Goal: Task Accomplishment & Management: Use online tool/utility

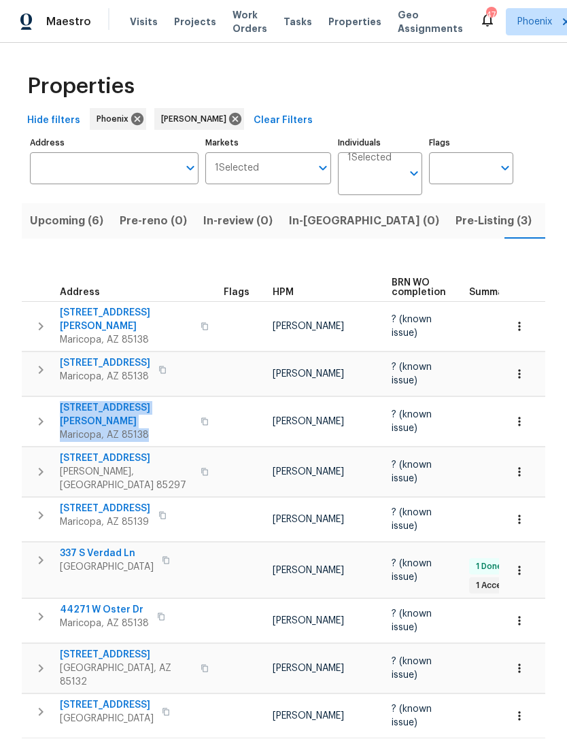
scroll to position [0, 27]
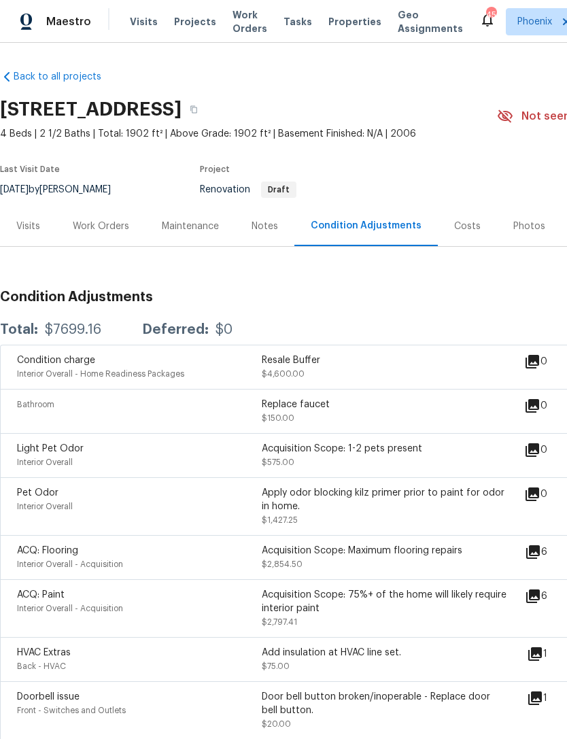
click at [238, 33] on span "Work Orders" at bounding box center [250, 21] width 35 height 27
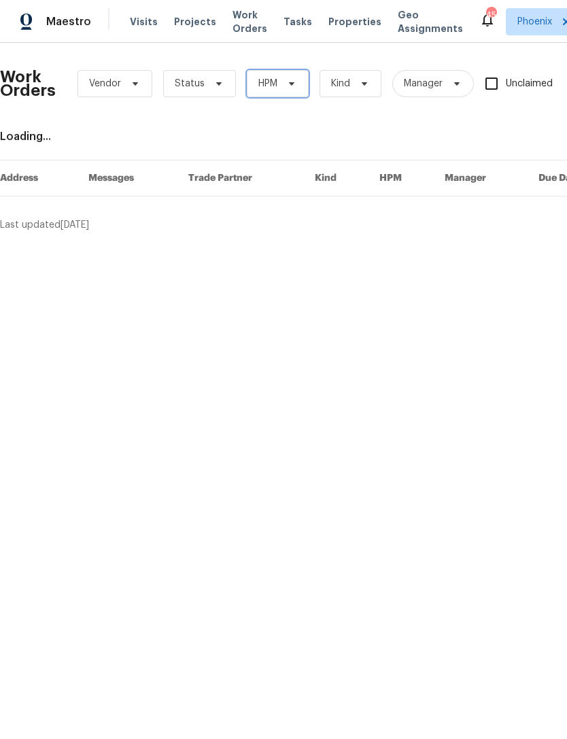
click at [295, 89] on icon at bounding box center [291, 83] width 11 height 11
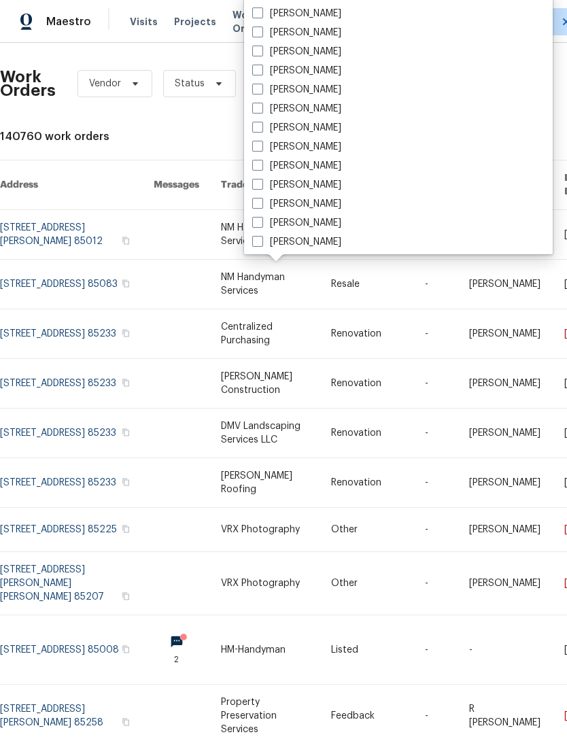
scroll to position [712, 0]
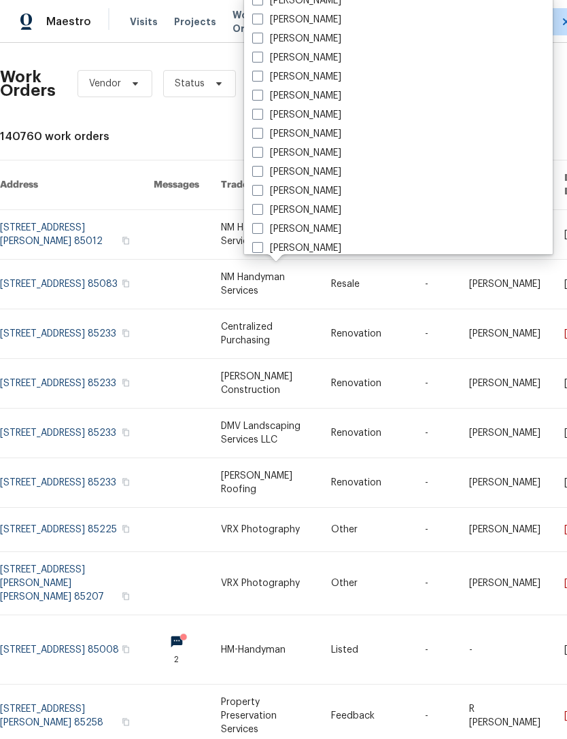
click at [341, 71] on label "[PERSON_NAME]" at bounding box center [296, 77] width 89 height 14
click at [261, 71] on input "[PERSON_NAME]" at bounding box center [256, 74] width 9 height 9
checkbox input "true"
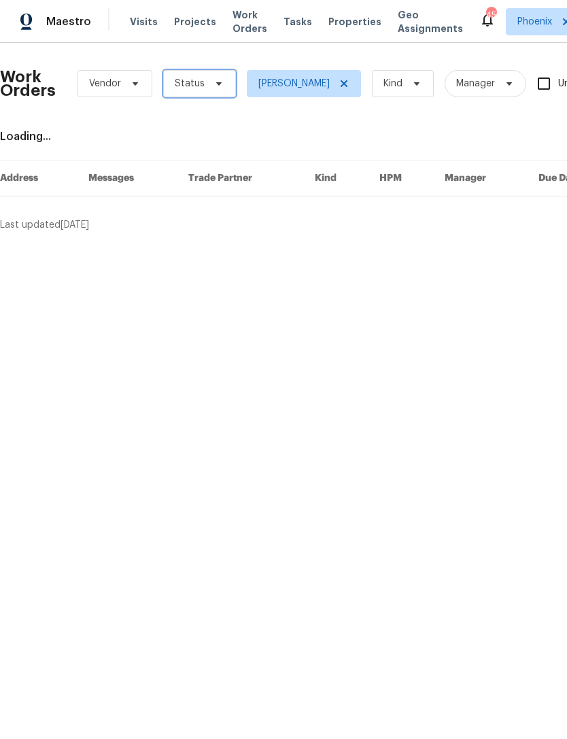
click at [203, 97] on span "Status" at bounding box center [199, 83] width 73 height 27
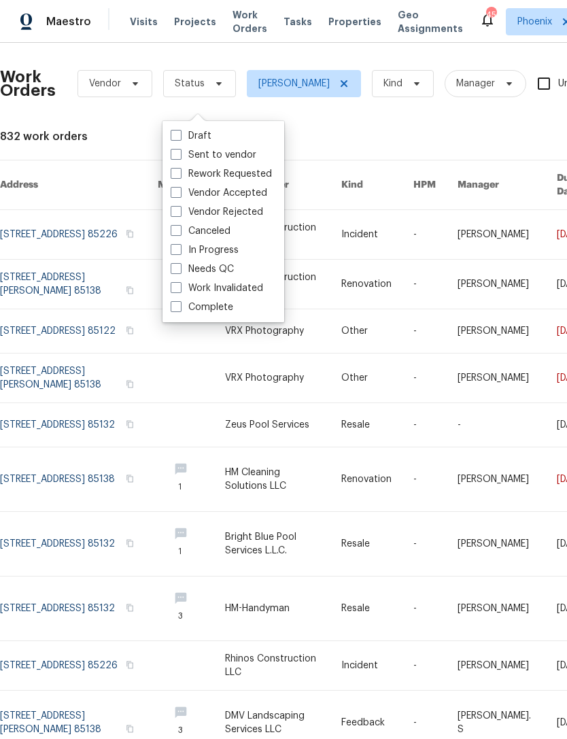
click at [214, 274] on label "Needs QC" at bounding box center [202, 270] width 63 height 14
click at [180, 271] on input "Needs QC" at bounding box center [175, 267] width 9 height 9
checkbox input "true"
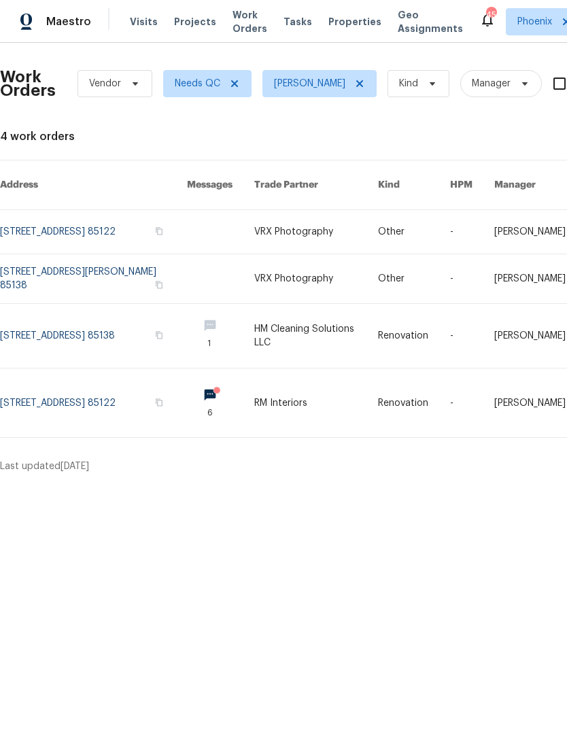
click at [83, 341] on link at bounding box center [93, 336] width 187 height 64
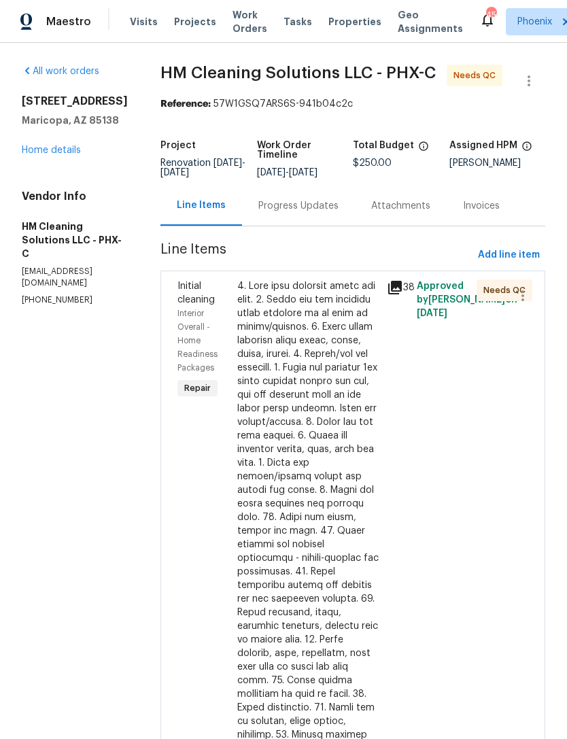
click at [230, 539] on div "Initial cleaning Interior Overall - Home Readiness Packages Repair" at bounding box center [203, 613] width 60 height 675
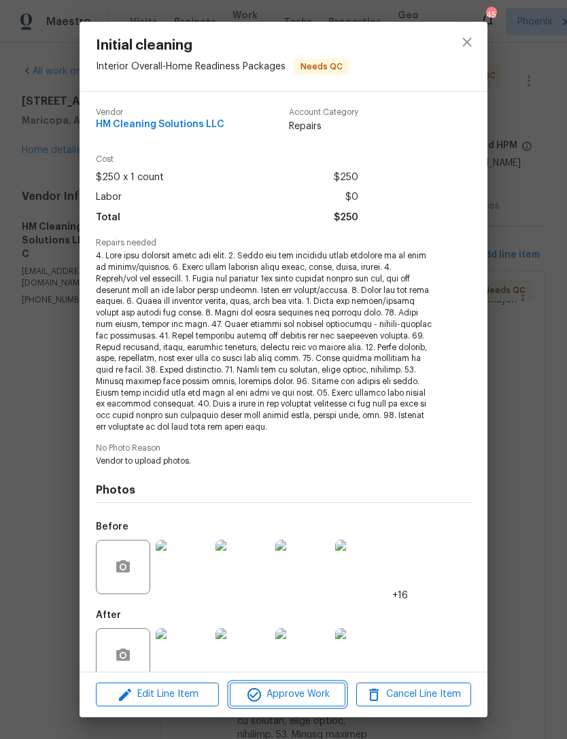
click at [279, 695] on span "Approve Work" at bounding box center [287, 694] width 107 height 17
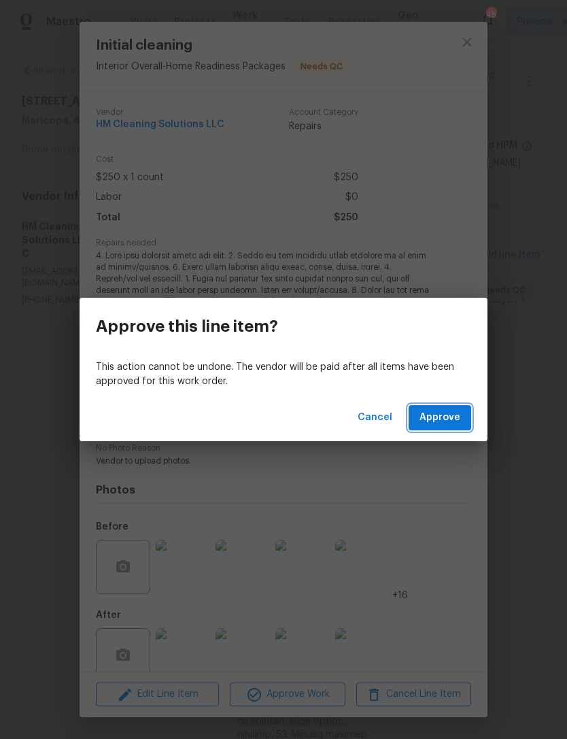
click at [446, 407] on button "Approve" at bounding box center [440, 417] width 63 height 25
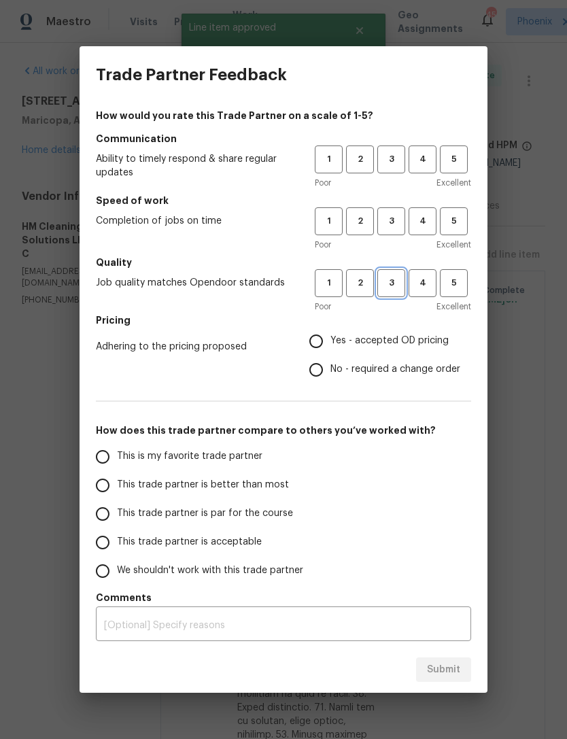
click at [396, 277] on span "3" at bounding box center [391, 284] width 25 height 16
click at [397, 211] on button "3" at bounding box center [392, 221] width 28 height 28
click at [399, 150] on button "3" at bounding box center [392, 160] width 28 height 28
click at [316, 339] on input "Yes - accepted OD pricing" at bounding box center [316, 341] width 29 height 29
radio input "true"
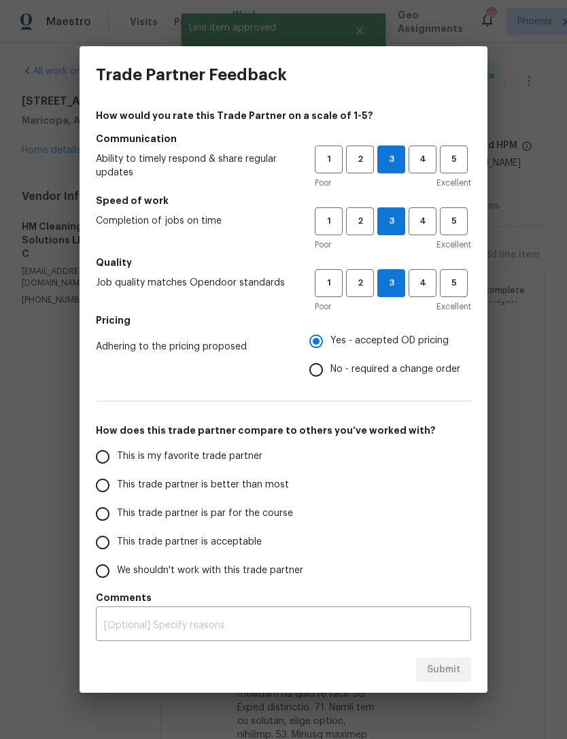
click at [110, 461] on input "This is my favorite trade partner" at bounding box center [102, 457] width 29 height 29
radio input "false"
click at [108, 486] on input "This trade partner is better than most" at bounding box center [102, 485] width 29 height 29
click at [454, 665] on span "Submit" at bounding box center [443, 670] width 33 height 17
radio input "true"
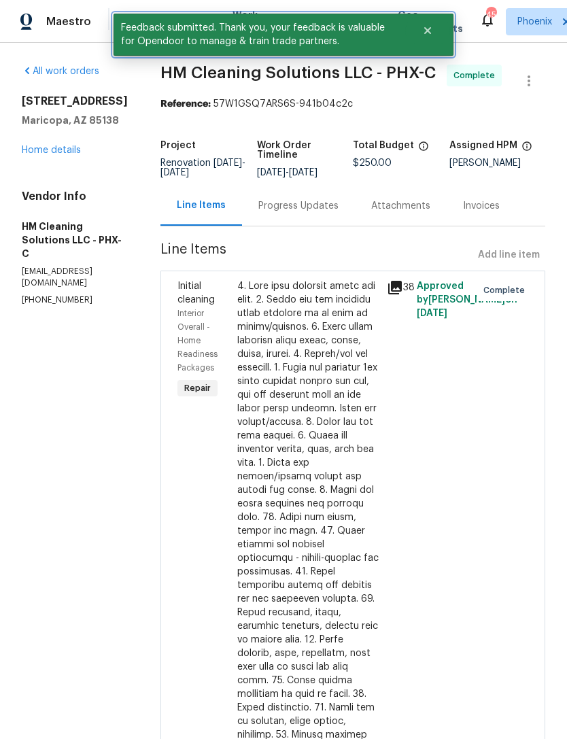
click at [429, 37] on button "Close" at bounding box center [427, 30] width 45 height 27
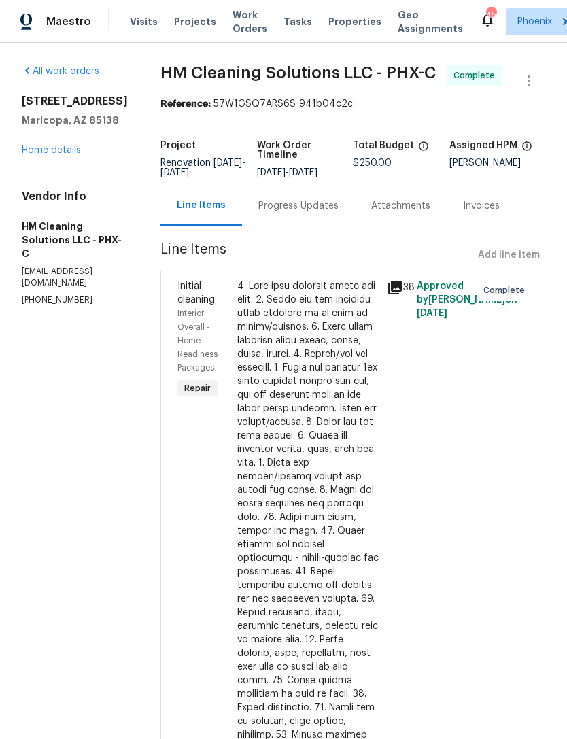
click at [69, 155] on link "Home details" at bounding box center [51, 151] width 59 height 10
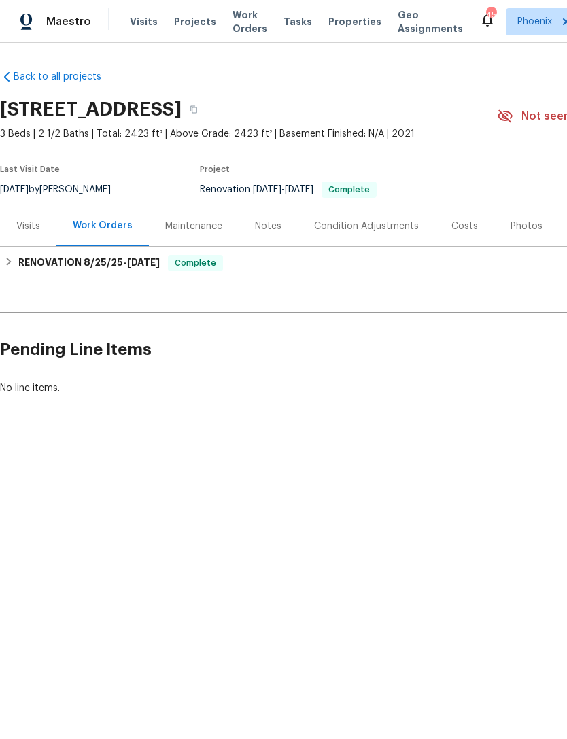
click at [233, 22] on span "Work Orders" at bounding box center [250, 21] width 35 height 27
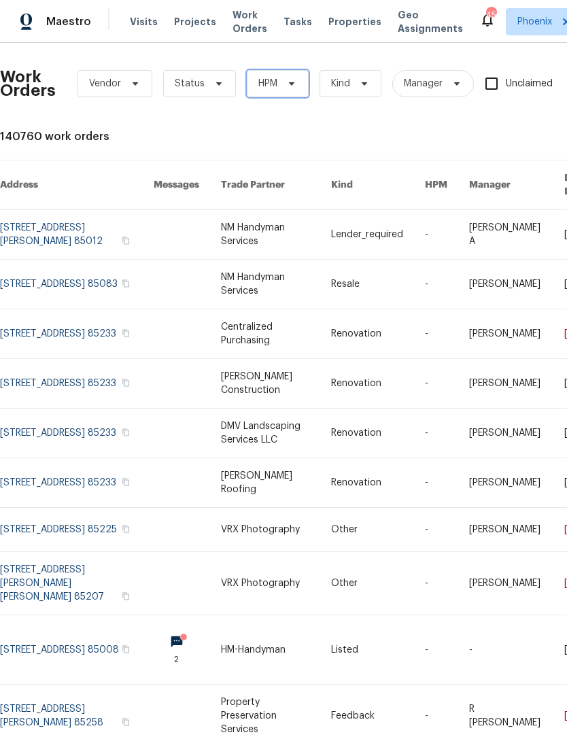
click at [290, 89] on icon at bounding box center [291, 83] width 11 height 11
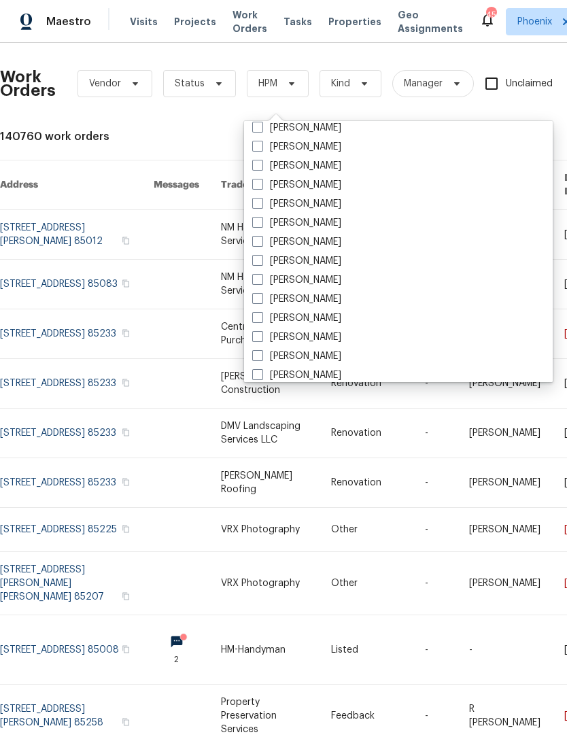
scroll to position [670, 0]
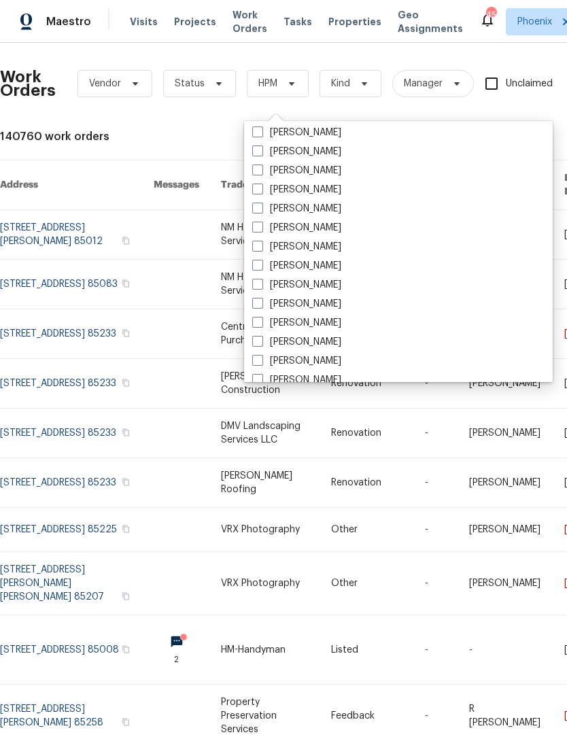
click at [341, 250] on label "[PERSON_NAME]" at bounding box center [296, 247] width 89 height 14
click at [261, 249] on input "[PERSON_NAME]" at bounding box center [256, 244] width 9 height 9
checkbox input "true"
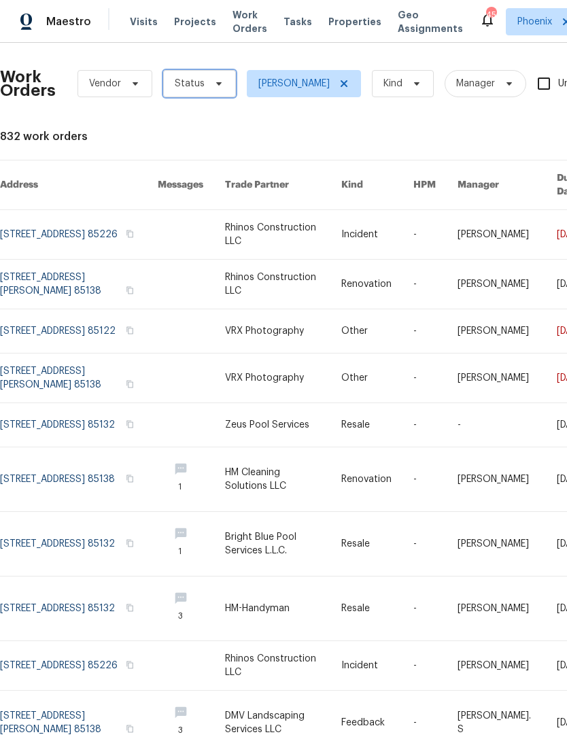
click at [198, 97] on span "Status" at bounding box center [199, 83] width 73 height 27
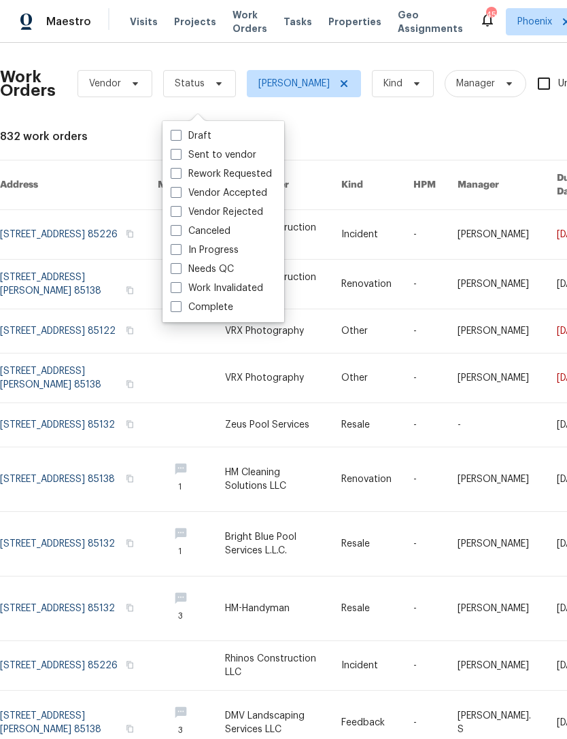
click at [222, 269] on label "Needs QC" at bounding box center [202, 270] width 63 height 14
click at [180, 269] on input "Needs QC" at bounding box center [175, 267] width 9 height 9
checkbox input "true"
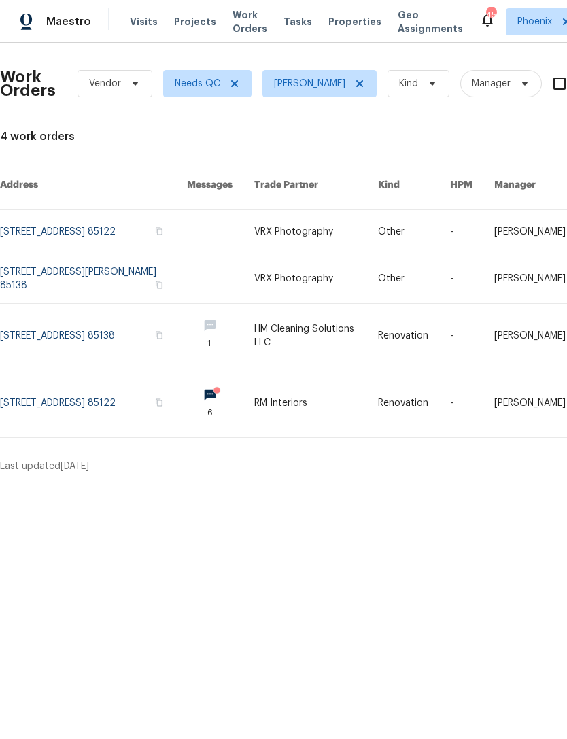
click at [101, 404] on link at bounding box center [93, 403] width 187 height 69
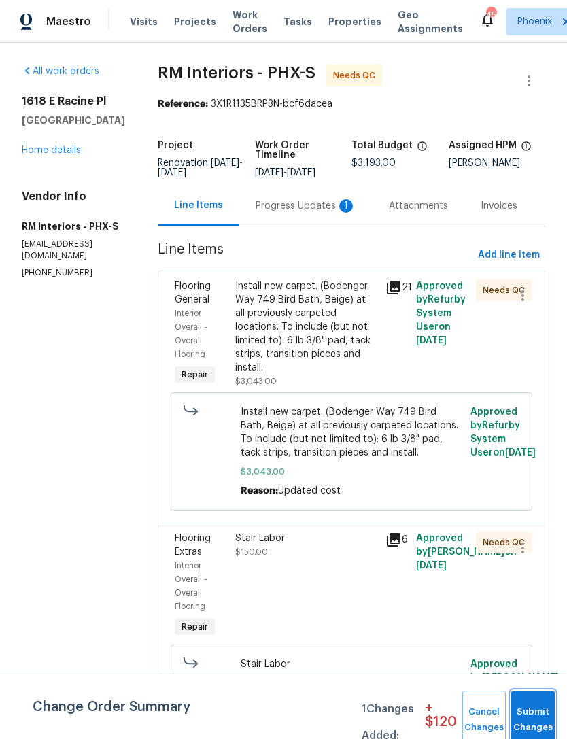
click at [544, 712] on button "Submit Changes" at bounding box center [534, 720] width 44 height 59
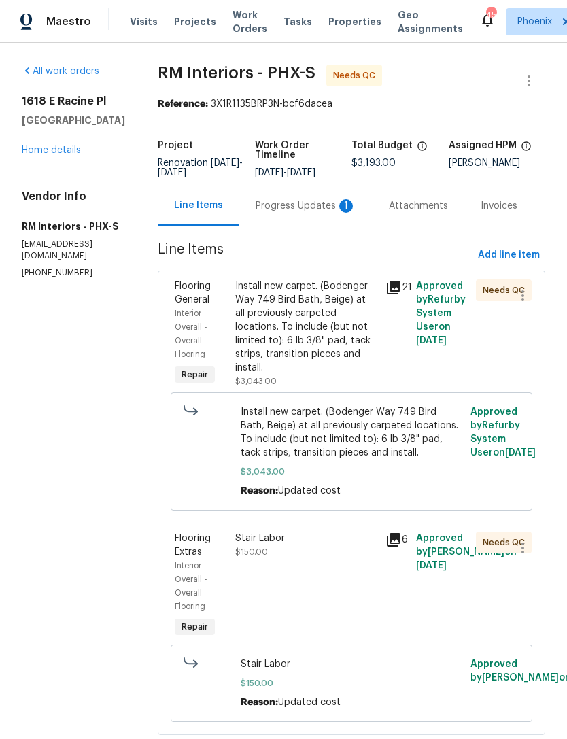
click at [324, 213] on div "Progress Updates 1" at bounding box center [306, 206] width 101 height 14
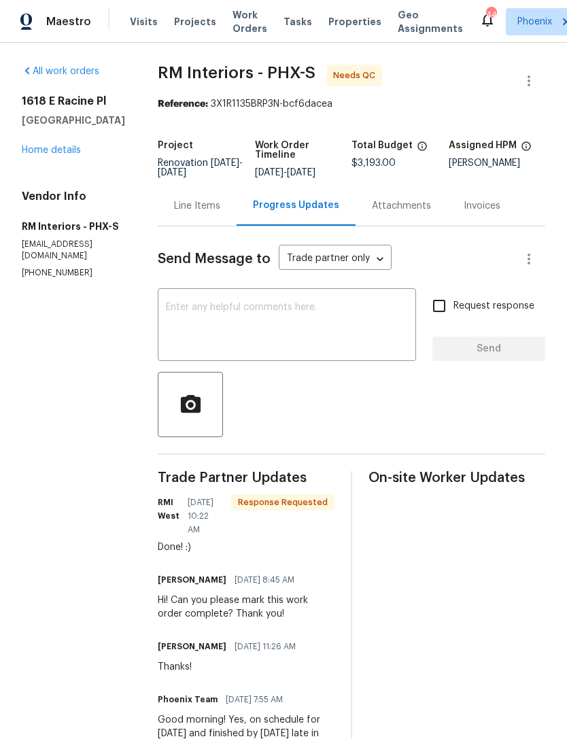
click at [271, 324] on textarea at bounding box center [287, 327] width 242 height 48
click at [199, 213] on div "Line Items" at bounding box center [197, 206] width 46 height 14
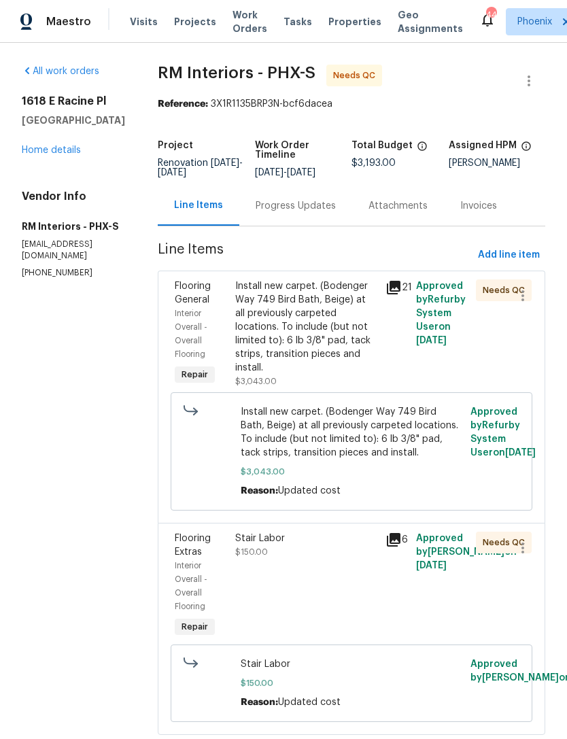
click at [332, 350] on div "Install new carpet. (Bodenger Way 749 Bird Bath, Beige) at all previously carpe…" at bounding box center [306, 327] width 143 height 95
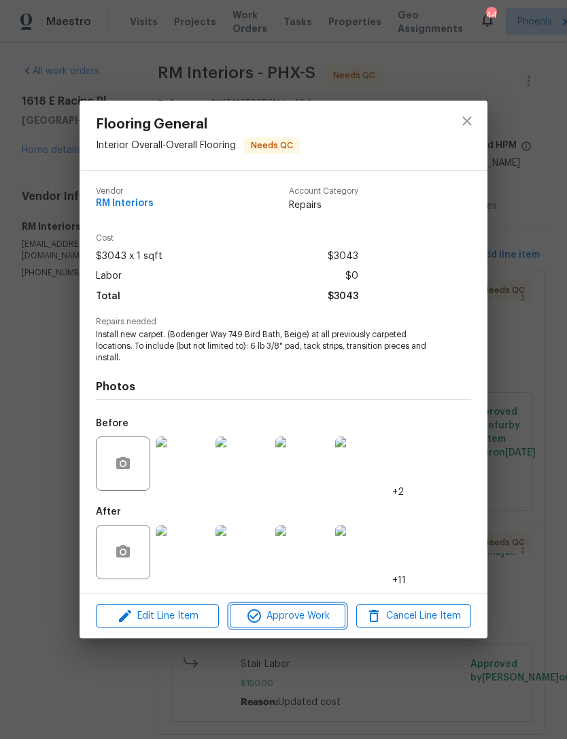
click at [276, 614] on span "Approve Work" at bounding box center [287, 616] width 107 height 17
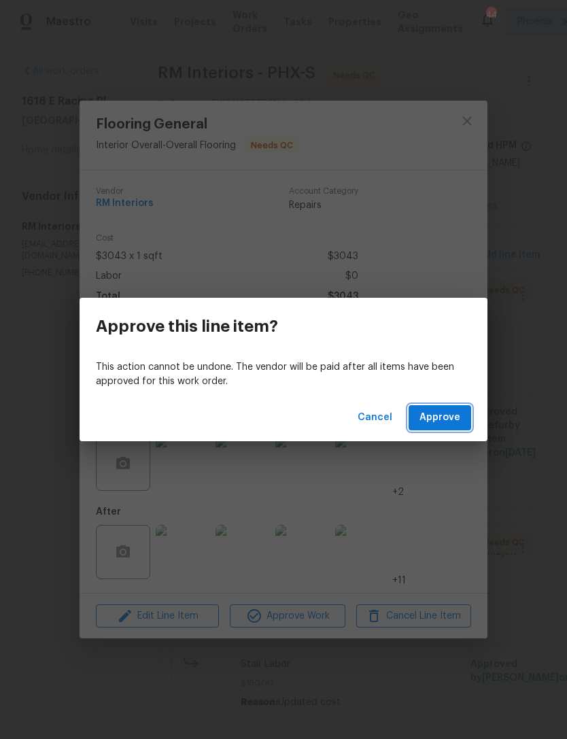
click at [452, 410] on span "Approve" at bounding box center [440, 418] width 41 height 17
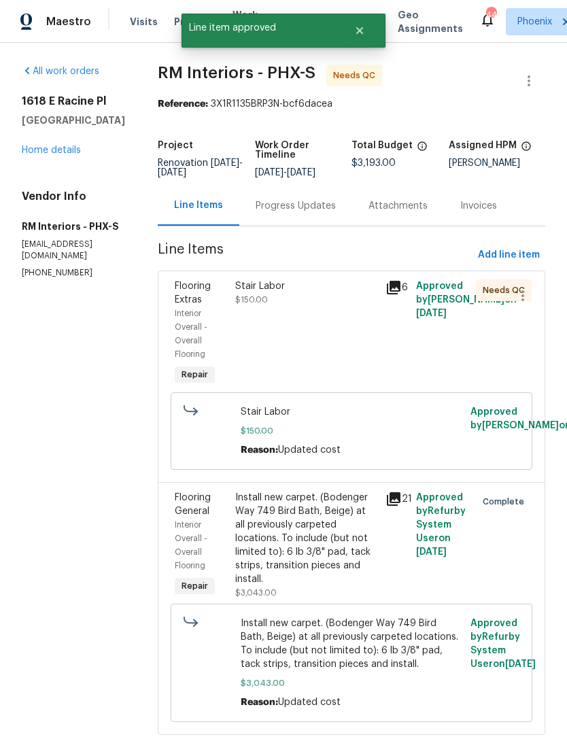
click at [348, 341] on div "Stair Labor $150.00" at bounding box center [306, 334] width 151 height 117
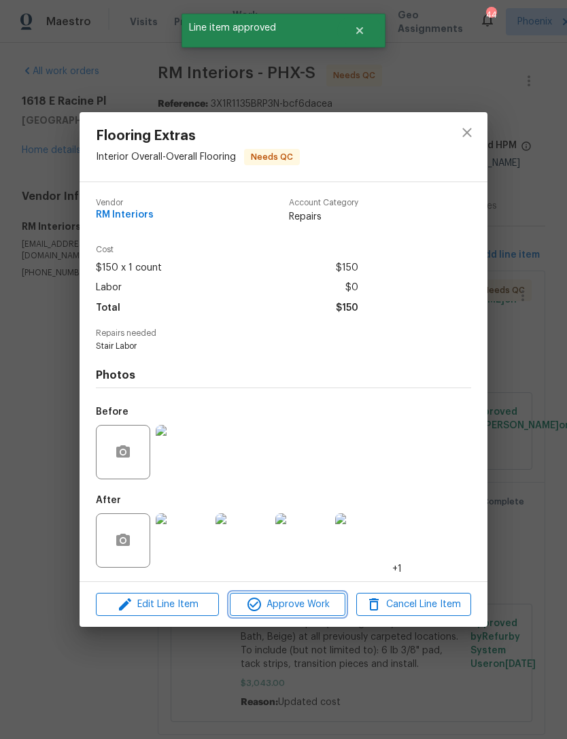
click at [300, 605] on span "Approve Work" at bounding box center [287, 605] width 107 height 17
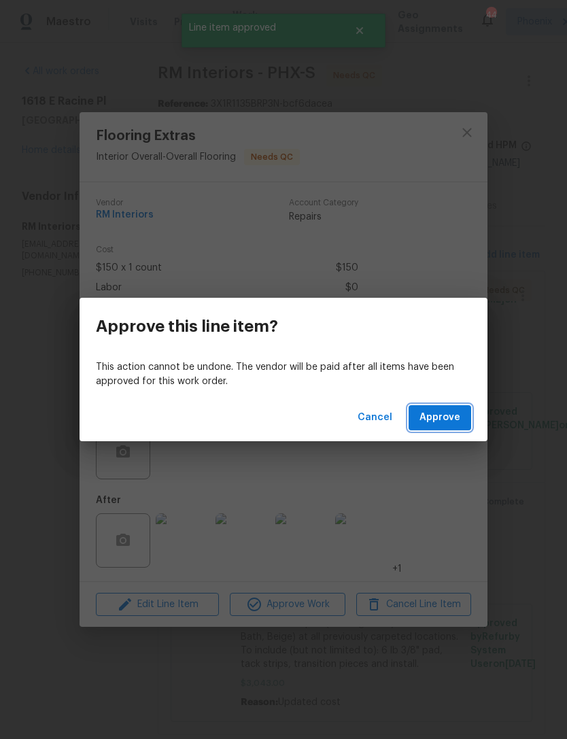
click at [439, 419] on span "Approve" at bounding box center [440, 418] width 41 height 17
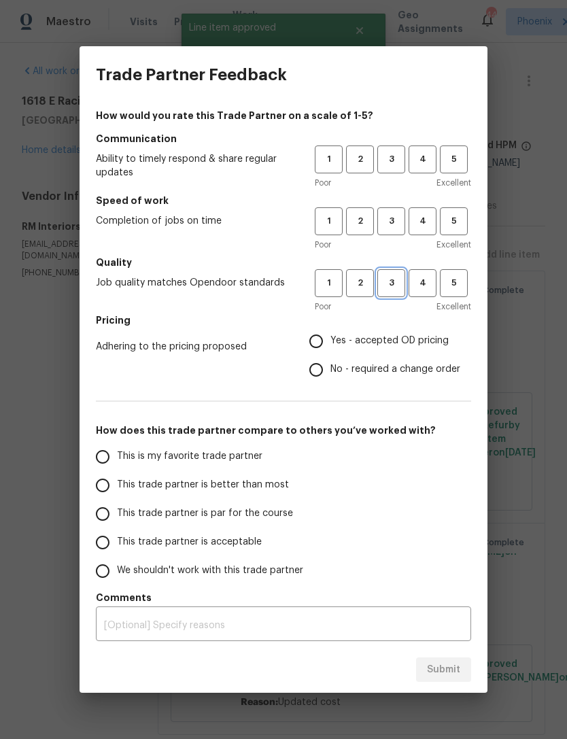
click at [399, 276] on span "3" at bounding box center [391, 284] width 25 height 16
click at [389, 228] on span "3" at bounding box center [391, 222] width 25 height 16
click at [397, 146] on button "3" at bounding box center [392, 160] width 28 height 28
click at [327, 329] on label "Yes - accepted OD pricing" at bounding box center [381, 341] width 159 height 29
click at [327, 329] on input "Yes - accepted OD pricing" at bounding box center [316, 341] width 29 height 29
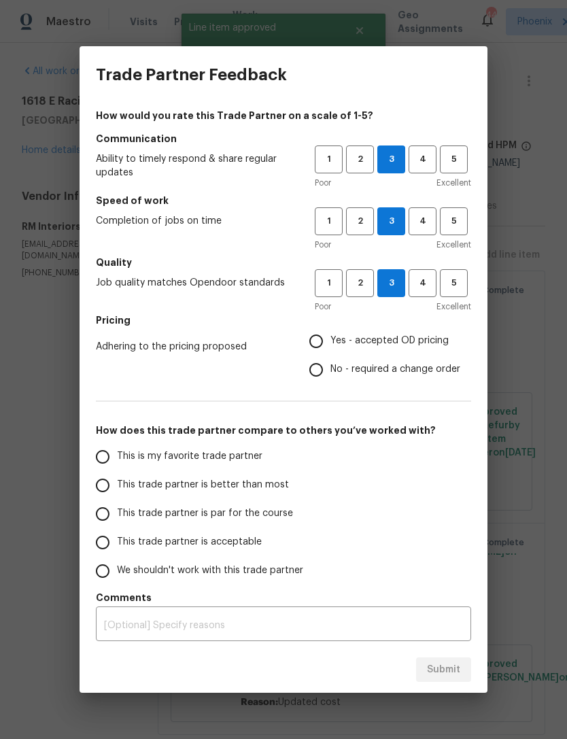
radio input "true"
click at [100, 459] on input "This is my favorite trade partner" at bounding box center [102, 457] width 29 height 29
click at [454, 675] on span "Submit" at bounding box center [443, 670] width 33 height 17
radio input "true"
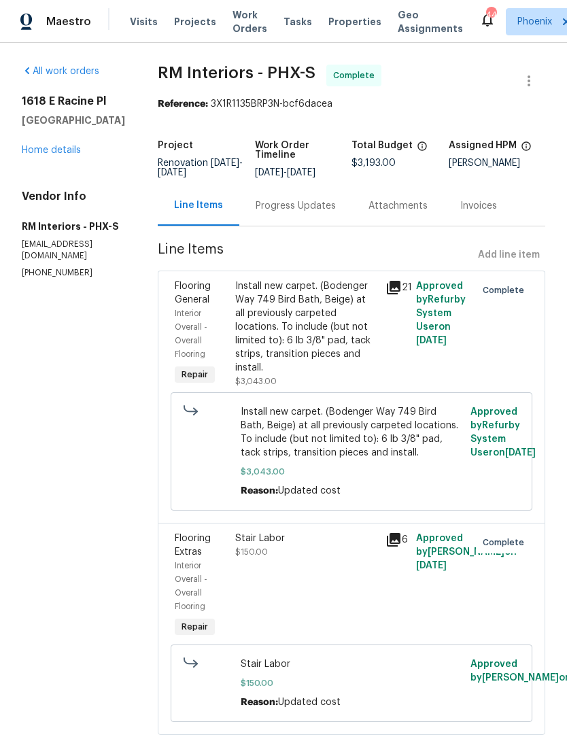
click at [248, 25] on span "Work Orders" at bounding box center [250, 21] width 35 height 27
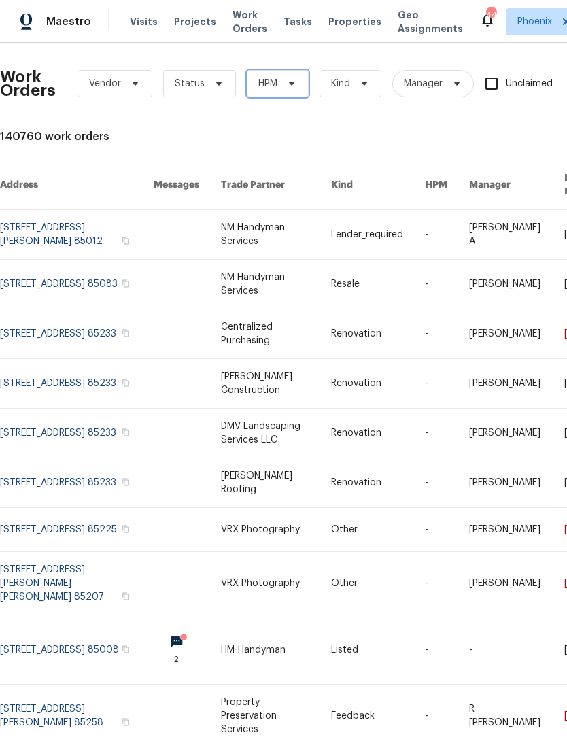
click at [278, 97] on span "HPM" at bounding box center [278, 83] width 62 height 27
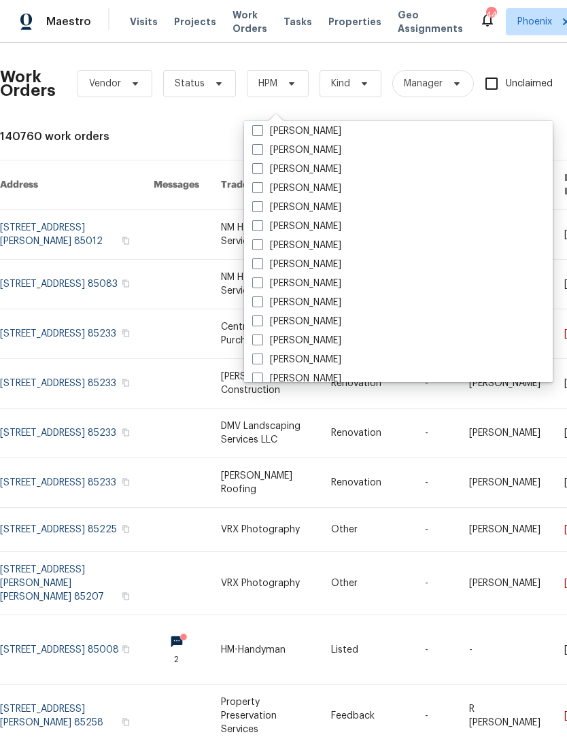
scroll to position [578, 0]
click at [341, 340] on label "[PERSON_NAME]" at bounding box center [296, 340] width 89 height 14
click at [261, 340] on input "[PERSON_NAME]" at bounding box center [256, 337] width 9 height 9
checkbox input "true"
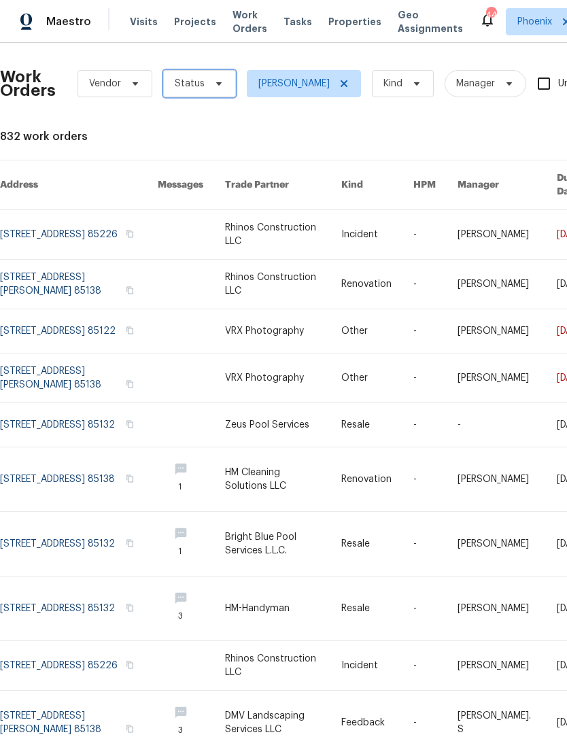
click at [215, 89] on icon at bounding box center [219, 83] width 11 height 11
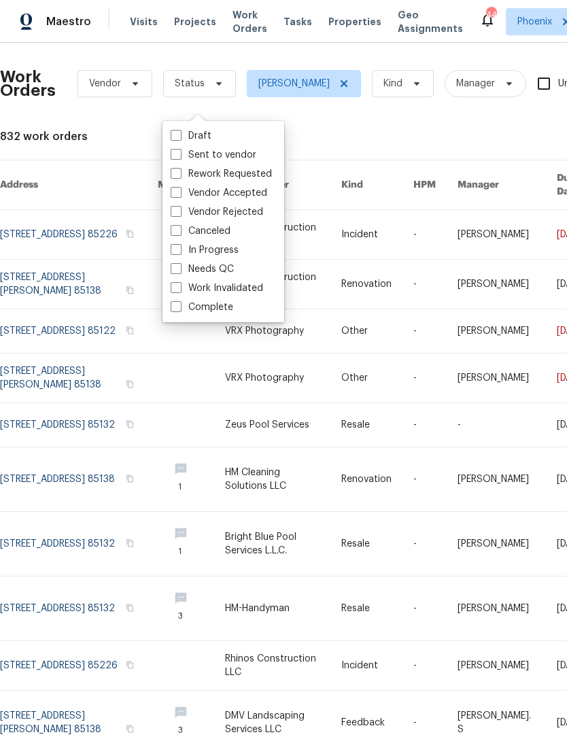
click at [227, 250] on label "In Progress" at bounding box center [205, 251] width 68 height 14
click at [180, 250] on input "In Progress" at bounding box center [175, 248] width 9 height 9
checkbox input "true"
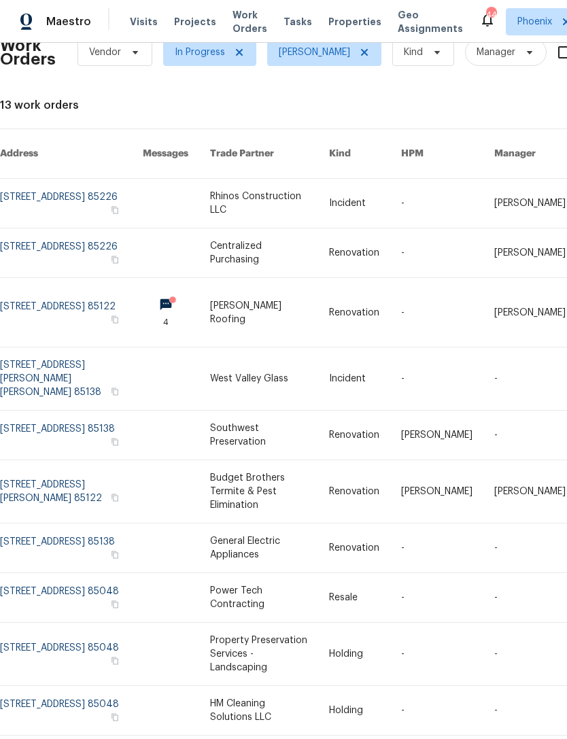
scroll to position [31, 0]
click at [73, 333] on link at bounding box center [71, 313] width 143 height 69
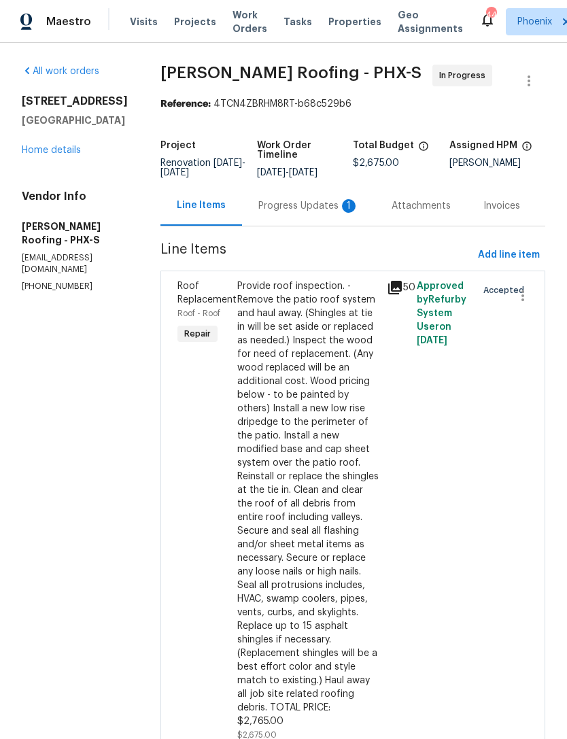
click at [324, 226] on div "Progress Updates 1" at bounding box center [308, 206] width 133 height 40
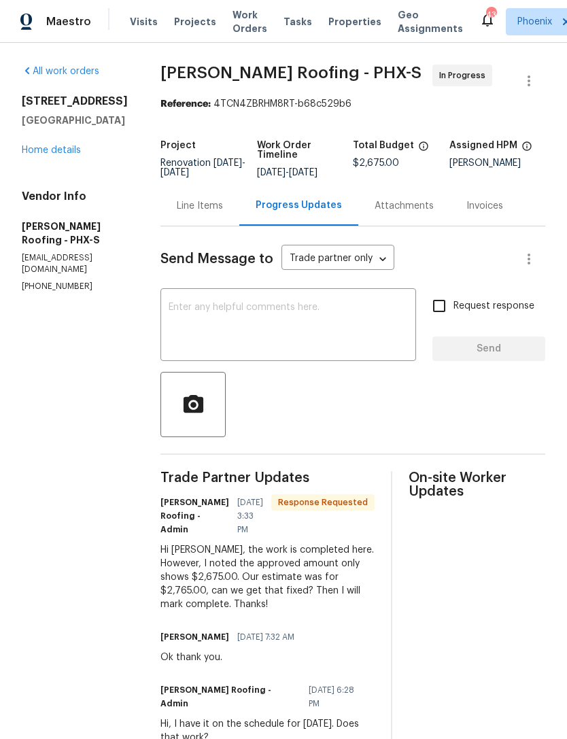
click at [205, 213] on div "Line Items" at bounding box center [200, 206] width 46 height 14
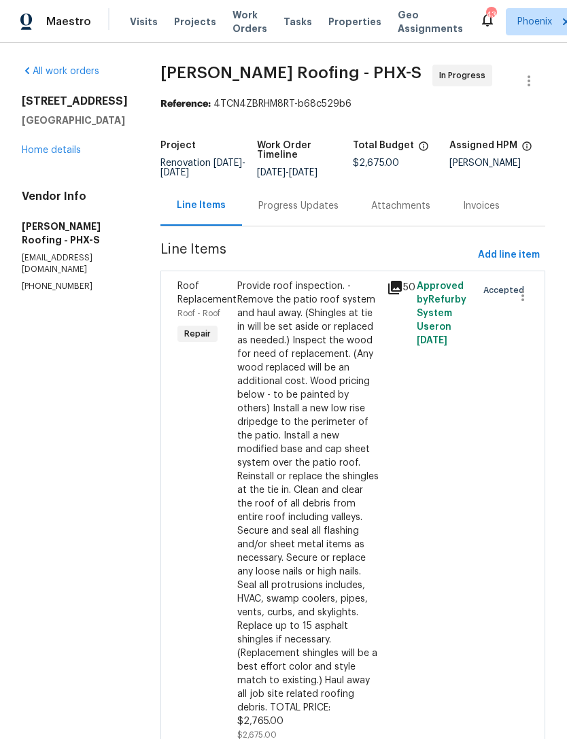
click at [208, 434] on div "Roof Replacement Roof - Roof Repair" at bounding box center [203, 511] width 60 height 471
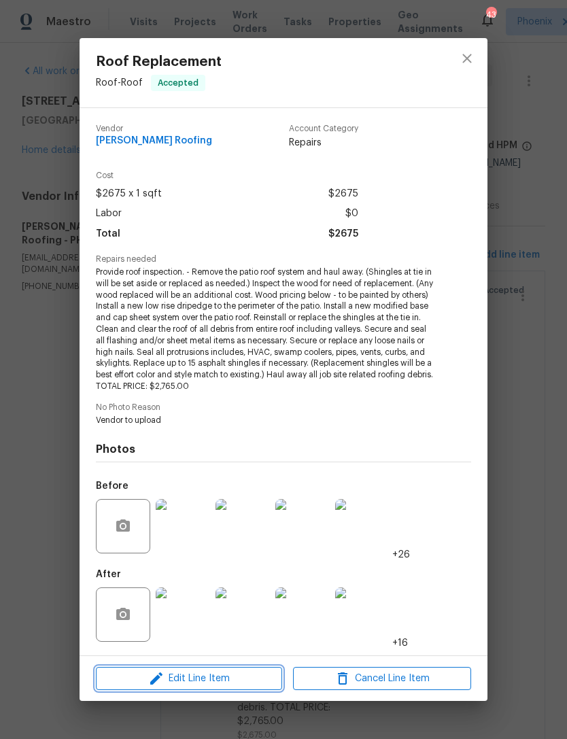
click at [231, 673] on span "Edit Line Item" at bounding box center [189, 679] width 178 height 17
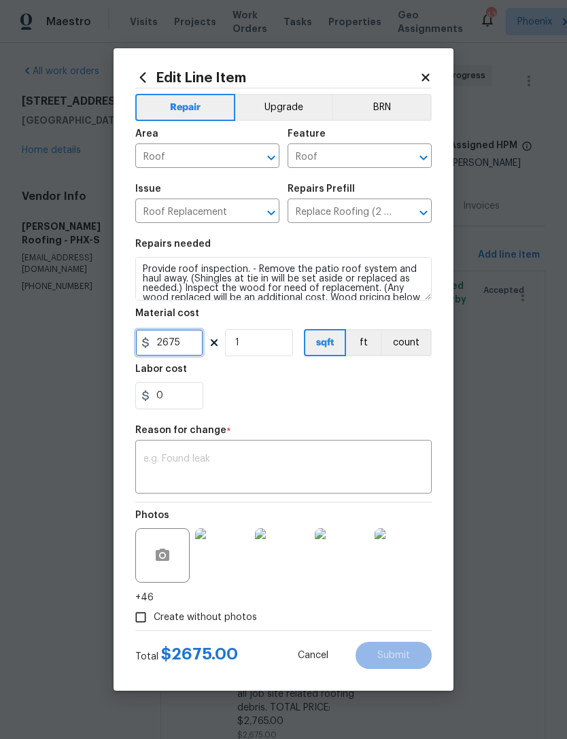
click at [193, 345] on input "2675" at bounding box center [169, 342] width 68 height 27
type input "2765"
click at [246, 468] on textarea at bounding box center [284, 468] width 280 height 29
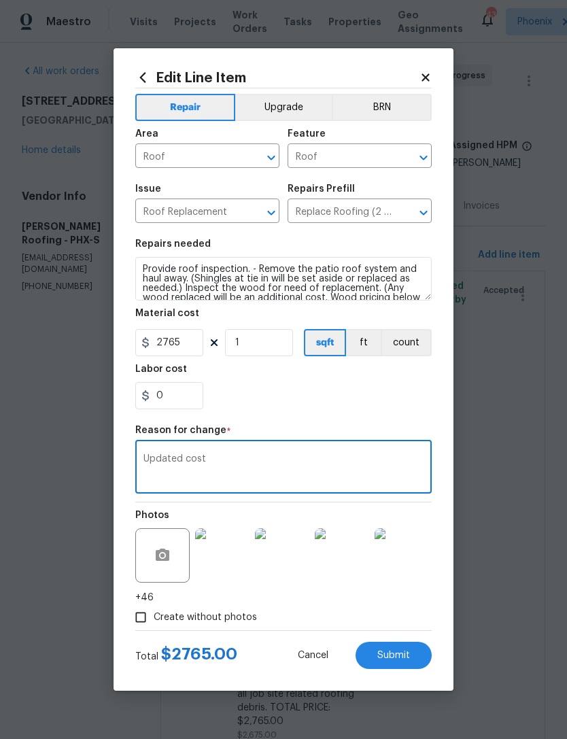
type textarea "Updated cost"
click at [443, 406] on div "Edit Line Item Repair Upgrade BRN Area Roof ​ Feature Roof ​ Issue Roof Replace…" at bounding box center [284, 369] width 340 height 643
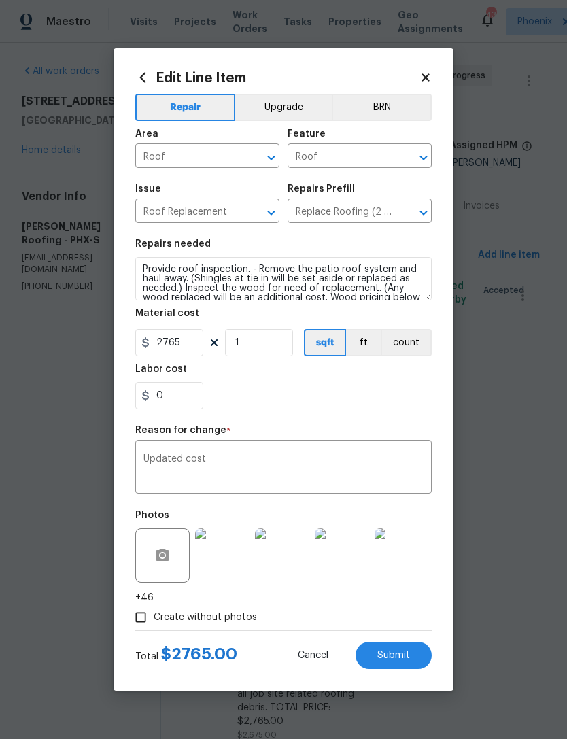
click at [393, 651] on span "Submit" at bounding box center [394, 656] width 33 height 10
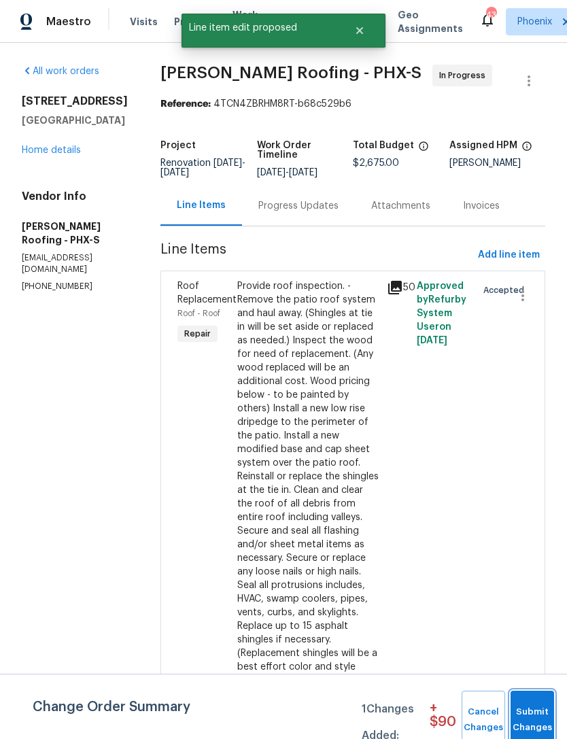
click at [535, 707] on span "Submit Changes" at bounding box center [533, 720] width 30 height 31
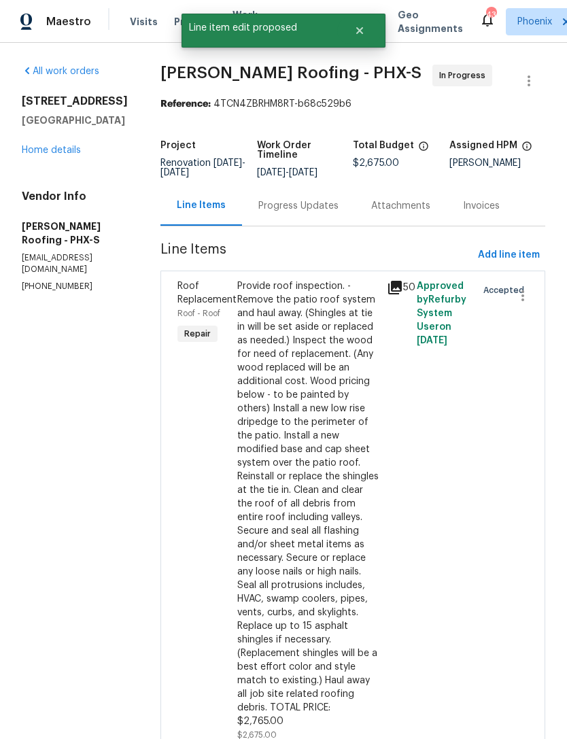
click at [318, 213] on div "Progress Updates" at bounding box center [299, 206] width 80 height 14
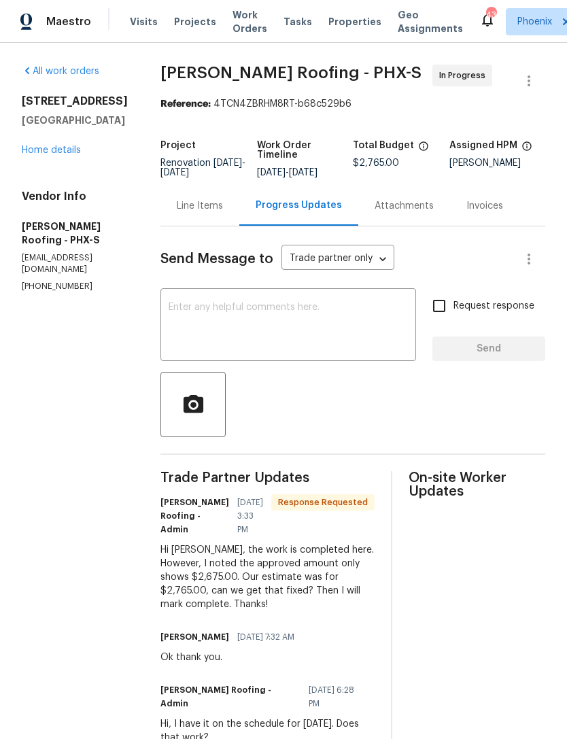
click at [267, 333] on textarea at bounding box center [288, 327] width 239 height 48
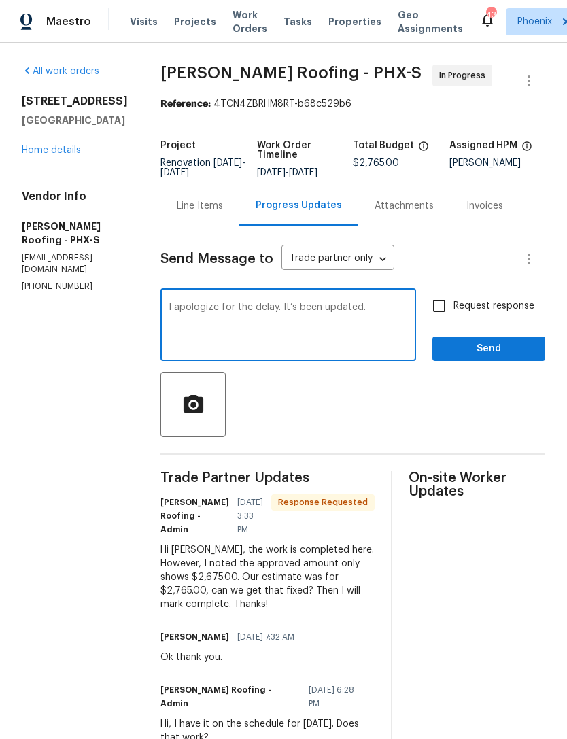
type textarea "I apologize for the delay. It’s been updated."
click at [520, 358] on span "Send" at bounding box center [489, 349] width 91 height 17
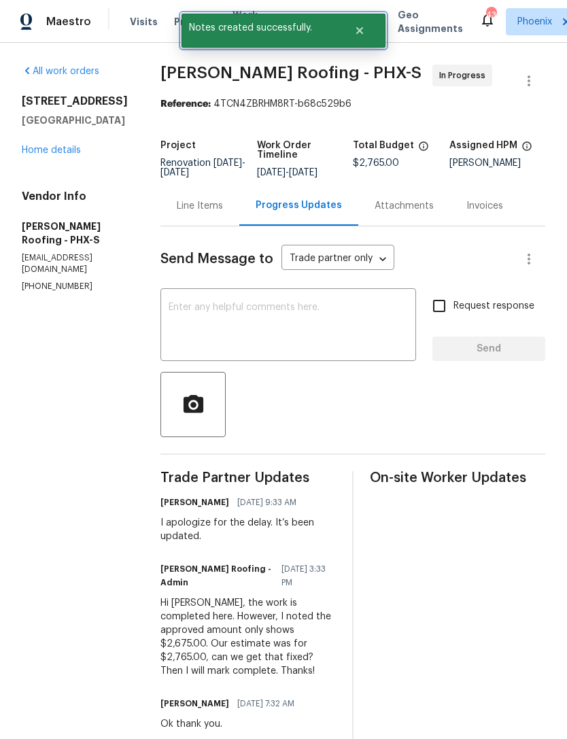
click at [359, 33] on icon "Close" at bounding box center [359, 30] width 11 height 11
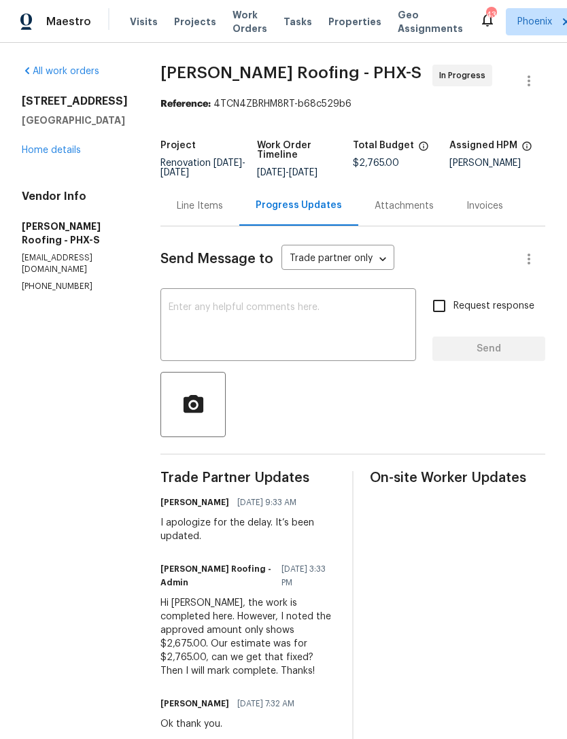
click at [237, 24] on span "Work Orders" at bounding box center [250, 21] width 35 height 27
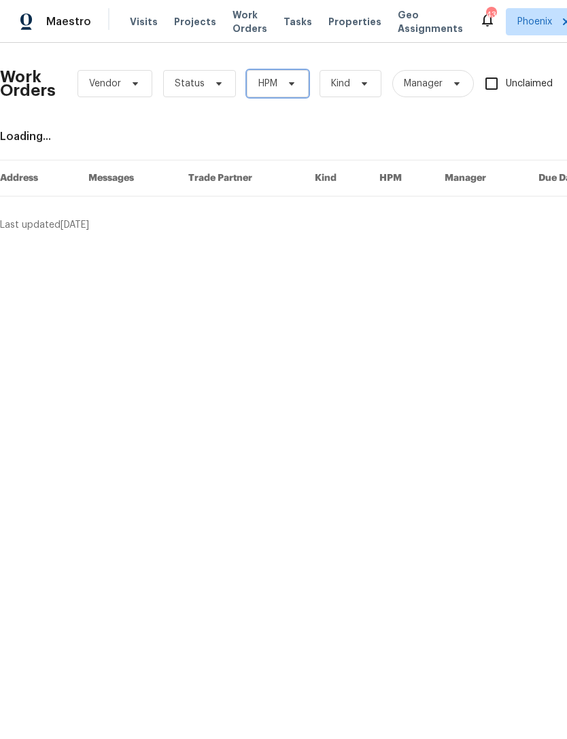
click at [280, 97] on span "HPM" at bounding box center [278, 83] width 62 height 27
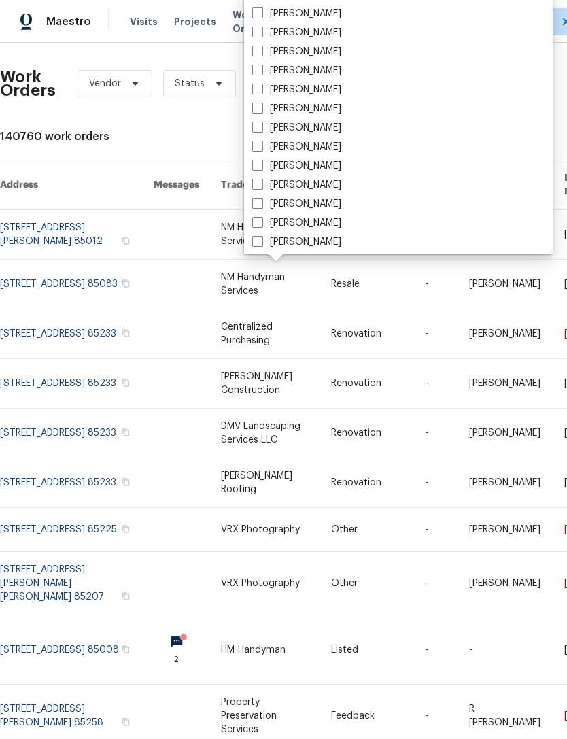
scroll to position [739, 0]
click at [341, 45] on label "[PERSON_NAME]" at bounding box center [296, 51] width 89 height 14
click at [261, 45] on input "[PERSON_NAME]" at bounding box center [256, 48] width 9 height 9
checkbox input "true"
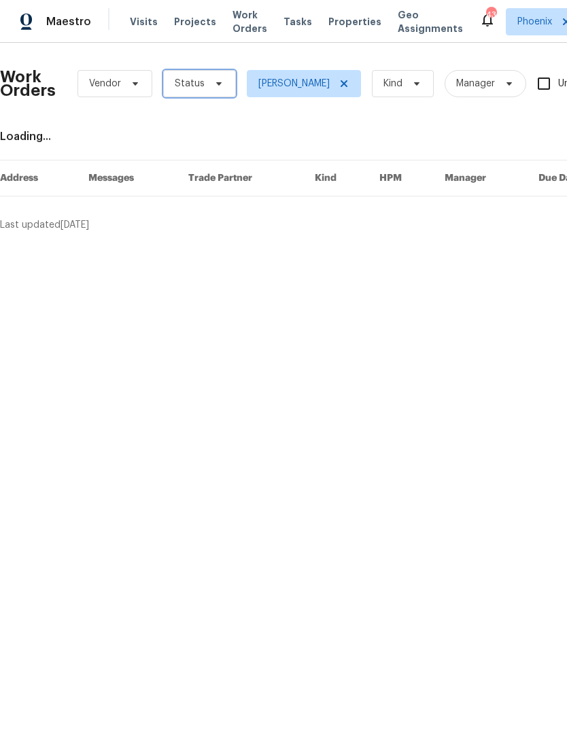
click at [212, 97] on span "Status" at bounding box center [199, 83] width 73 height 27
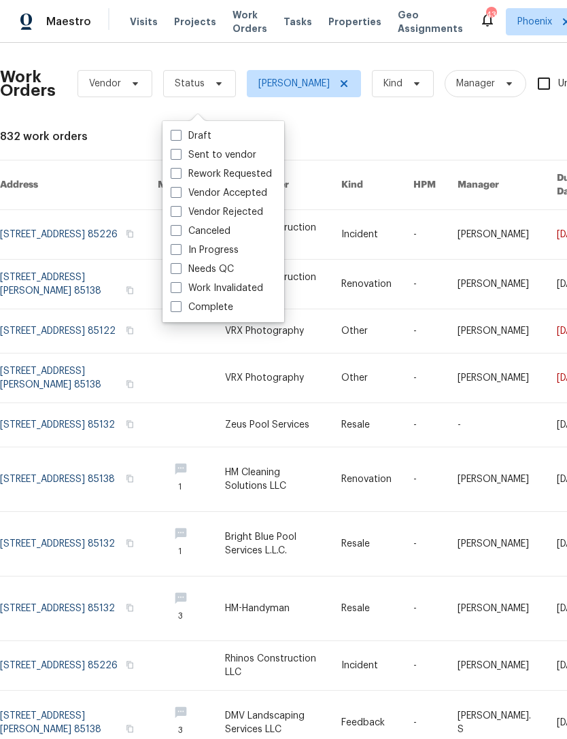
click at [233, 250] on label "In Progress" at bounding box center [205, 251] width 68 height 14
click at [180, 250] on input "In Progress" at bounding box center [175, 248] width 9 height 9
checkbox input "true"
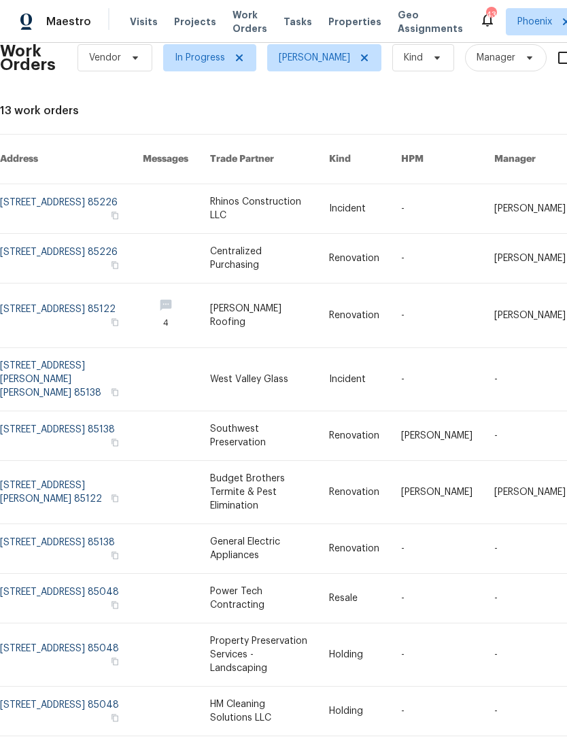
scroll to position [26, 0]
